Goal: Transaction & Acquisition: Purchase product/service

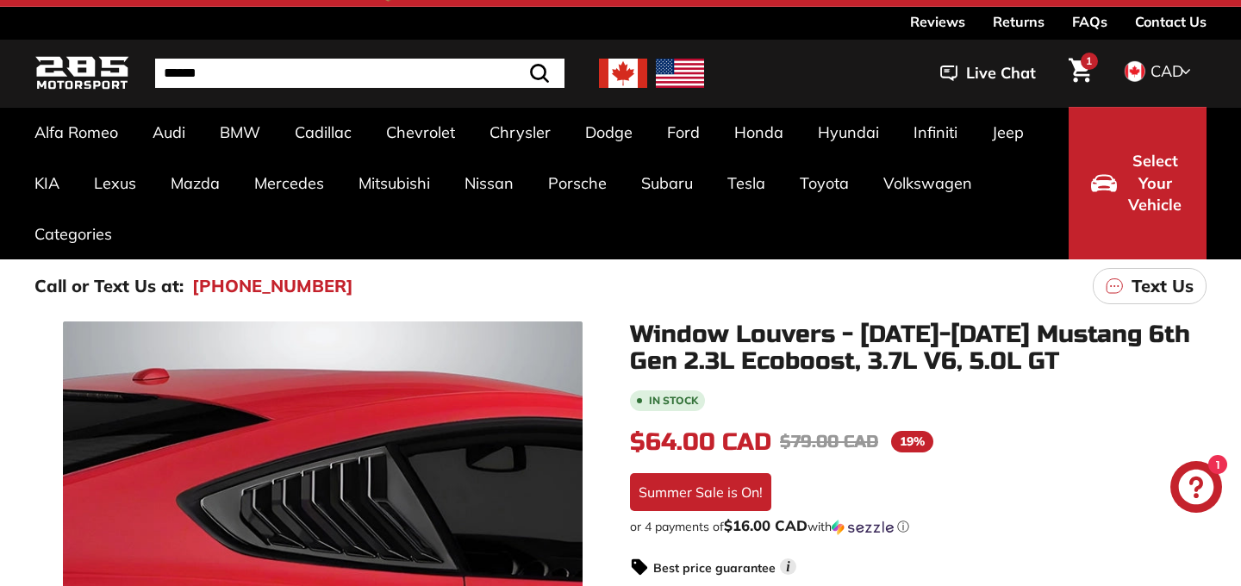
scroll to position [23, 0]
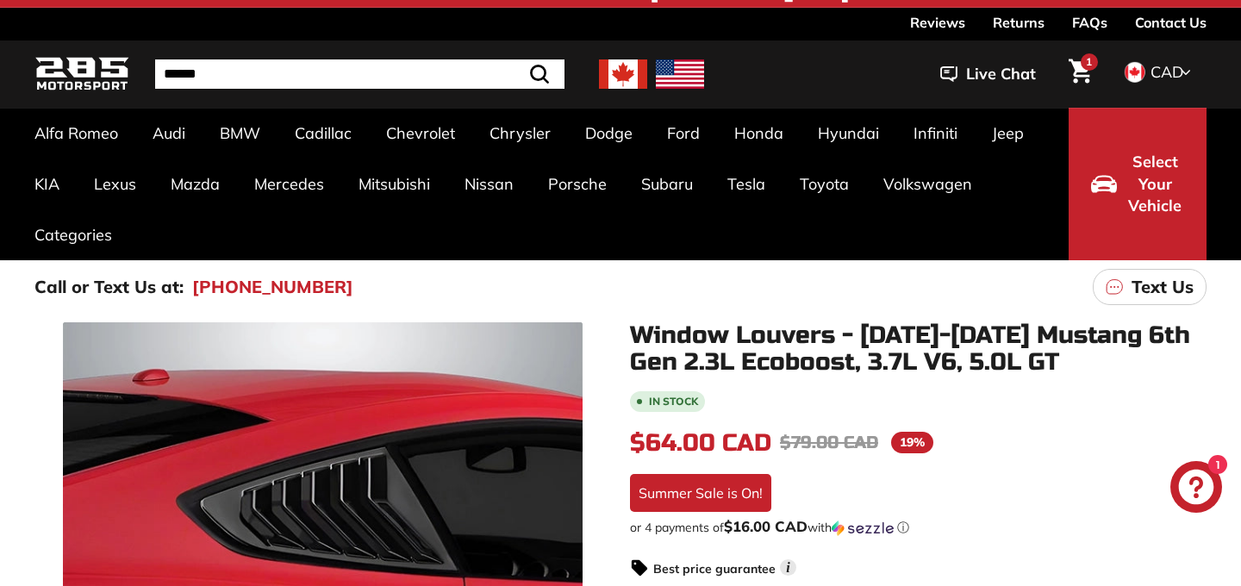
click at [1086, 64] on span "1" at bounding box center [1089, 62] width 6 height 10
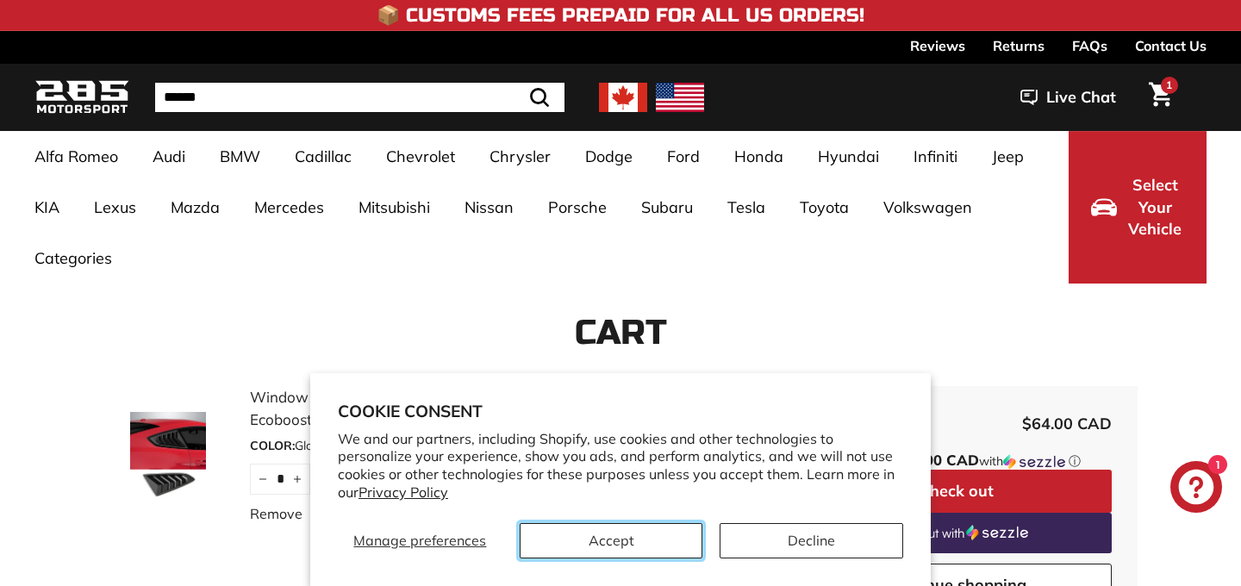
click at [664, 542] on button "Accept" at bounding box center [612, 540] width 184 height 35
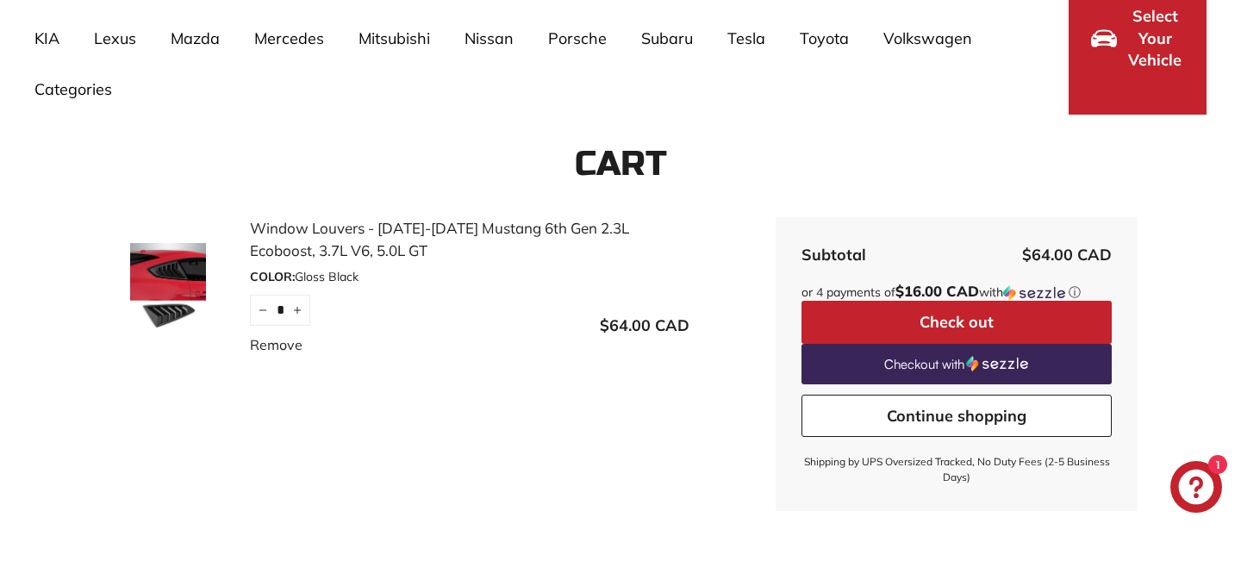
scroll to position [170, 0]
click at [941, 322] on button "Check out" at bounding box center [956, 321] width 310 height 43
